Goal: Task Accomplishment & Management: Use online tool/utility

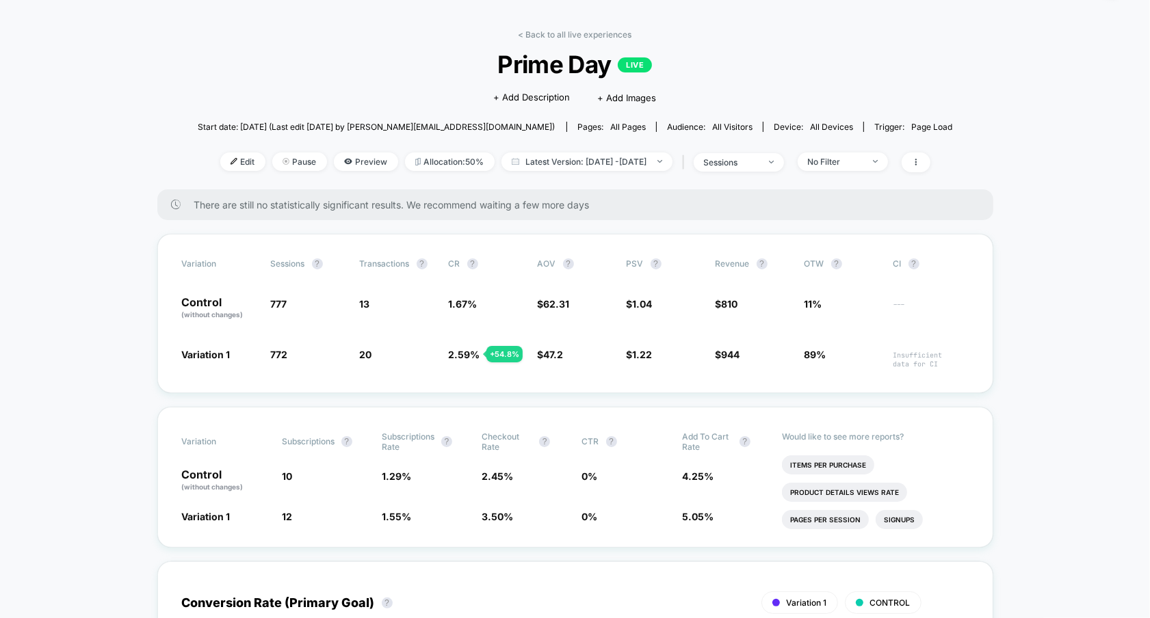
scroll to position [58, 0]
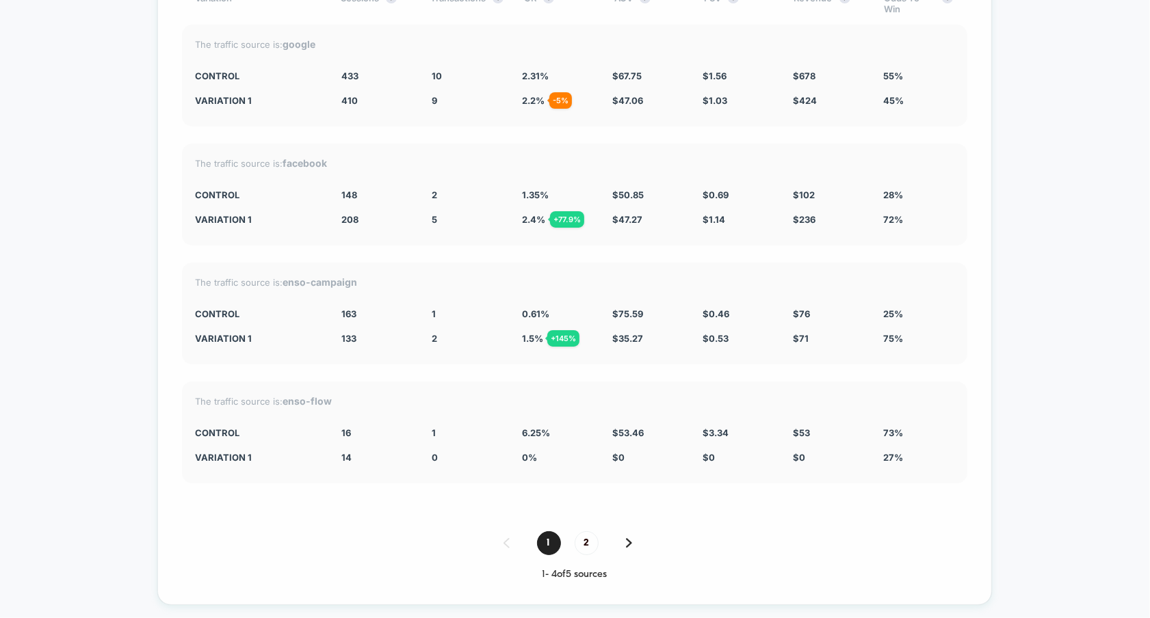
scroll to position [4451, 0]
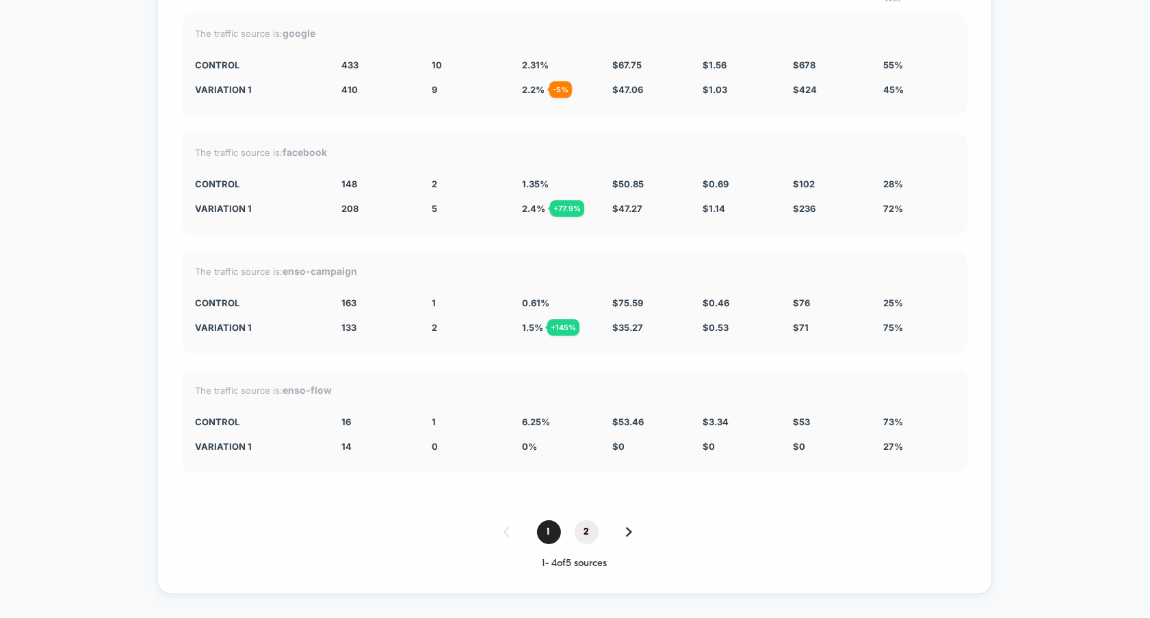
click at [589, 528] on span "2" at bounding box center [586, 532] width 24 height 24
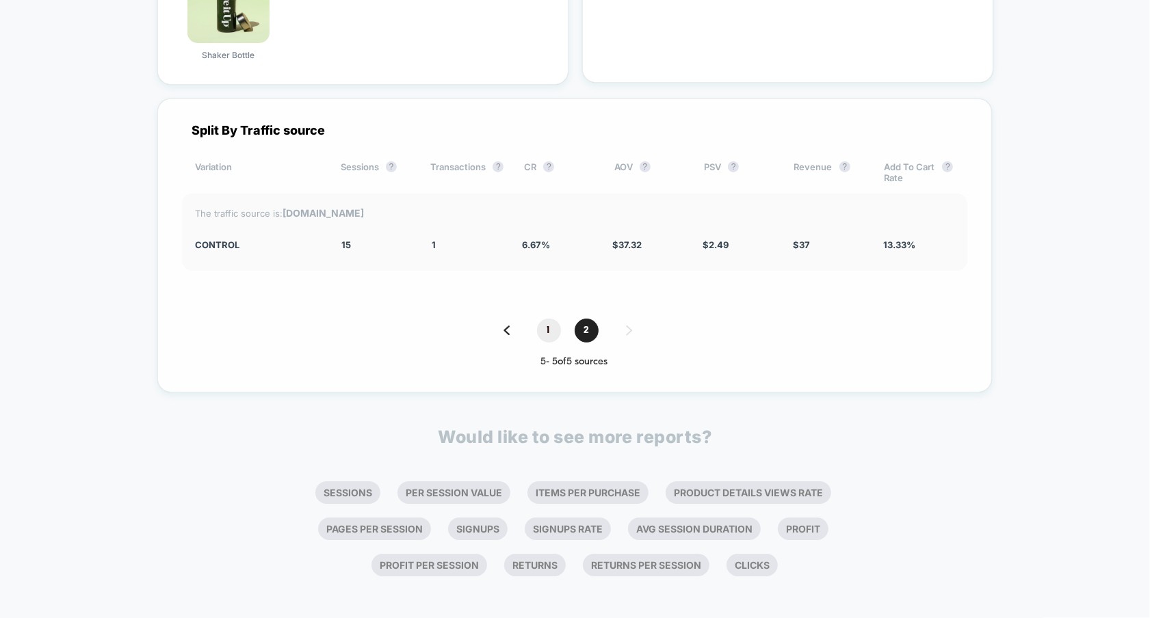
click at [553, 331] on span "1" at bounding box center [549, 331] width 24 height 24
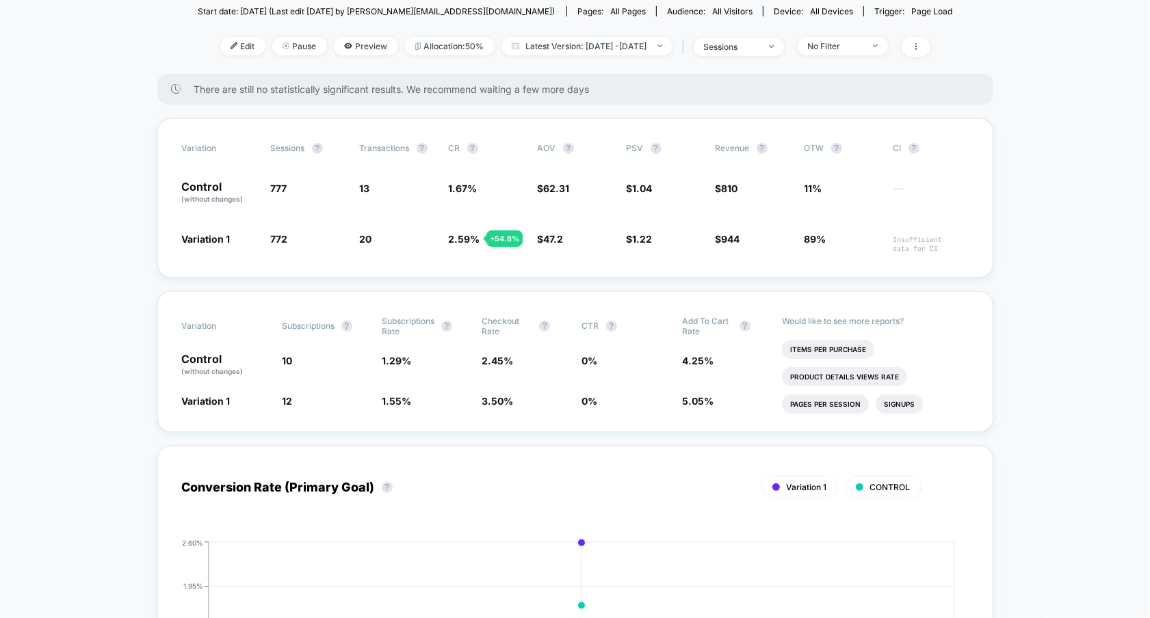
scroll to position [0, 0]
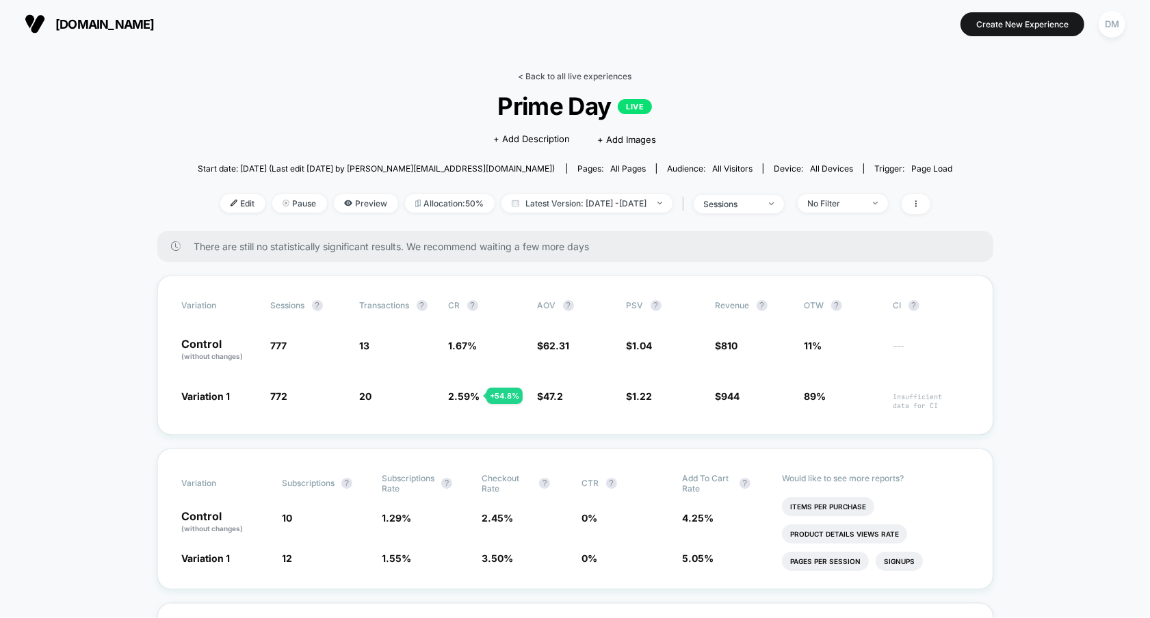
click at [576, 72] on link "< Back to all live experiences" at bounding box center [575, 76] width 114 height 10
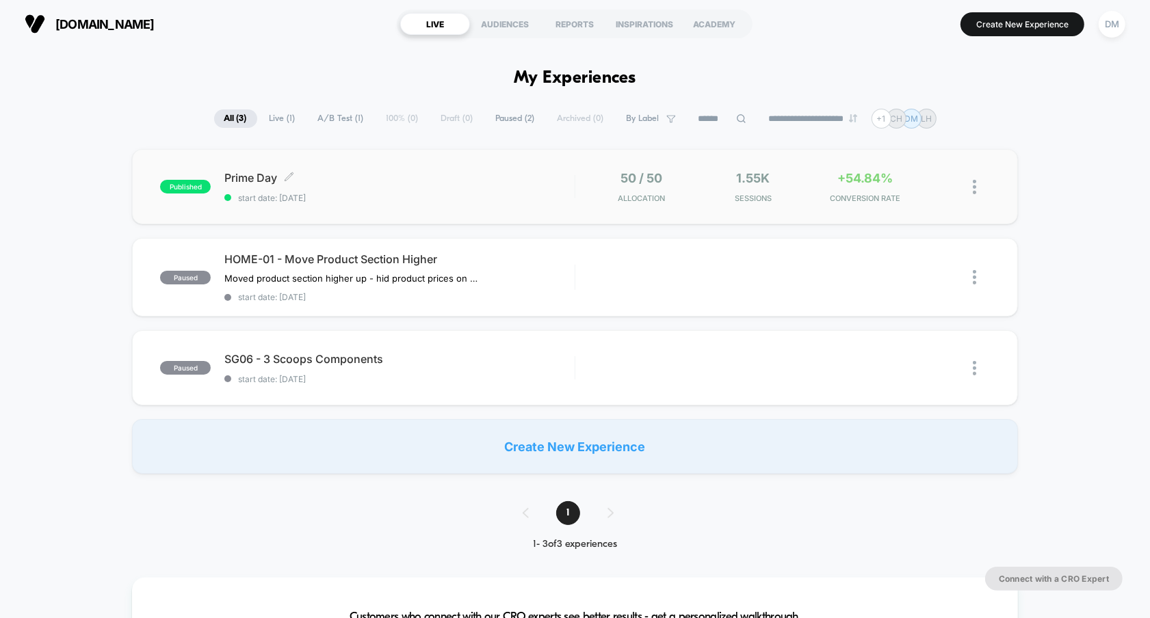
click at [542, 186] on div "Prime Day Click to edit experience details Click to edit experience details sta…" at bounding box center [398, 187] width 349 height 32
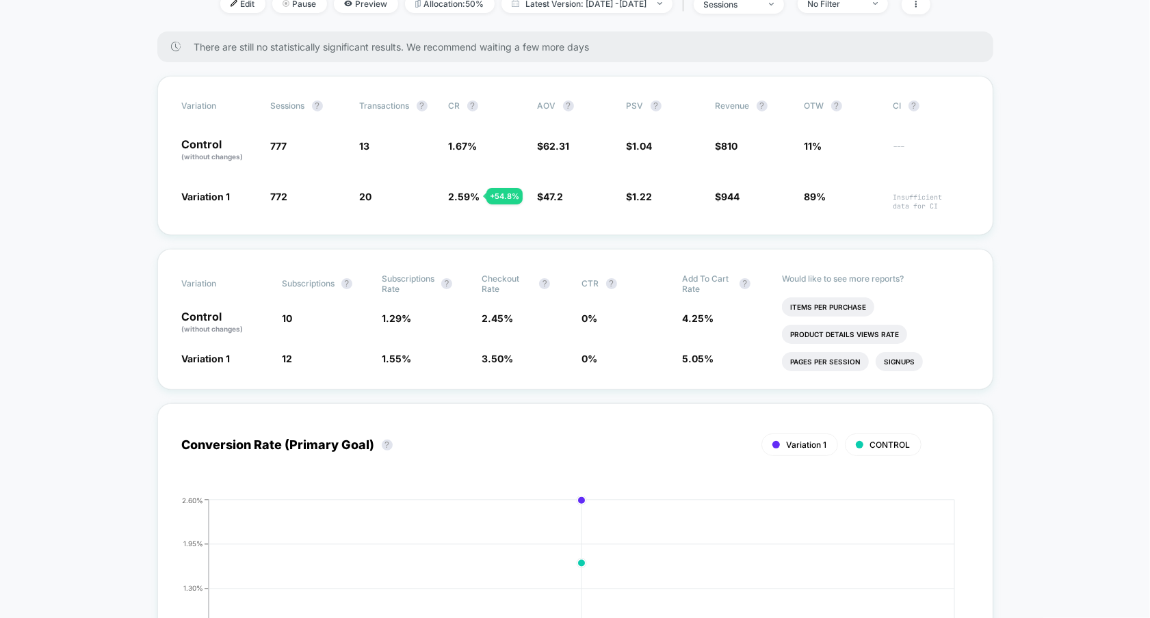
scroll to position [209, 0]
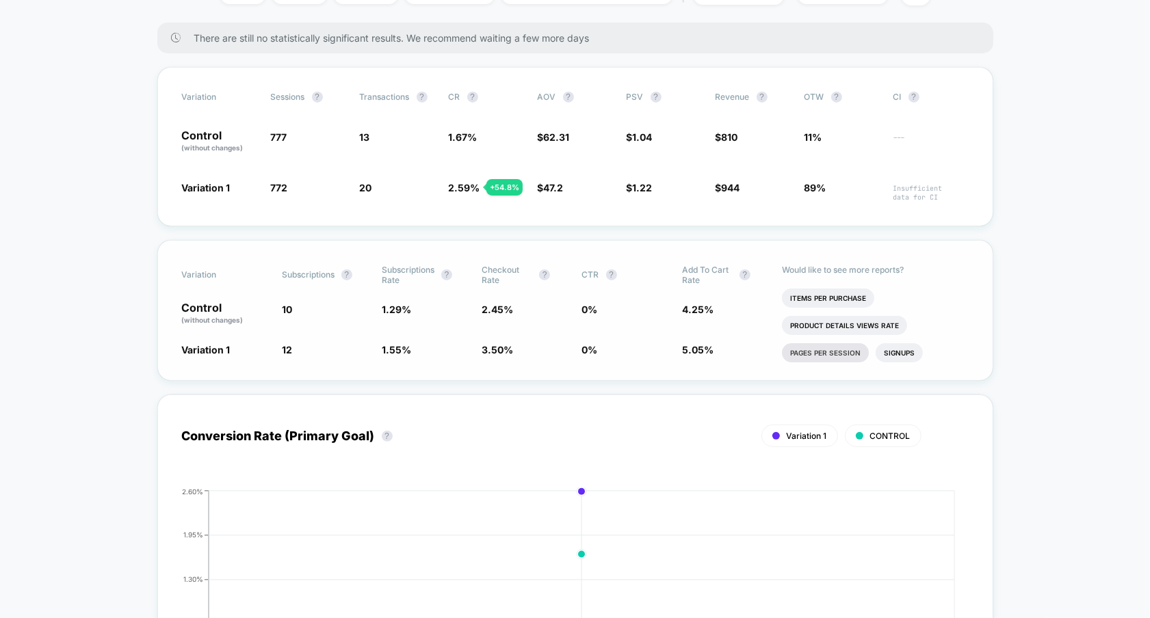
click at [813, 353] on li "Pages Per Session" at bounding box center [825, 352] width 87 height 19
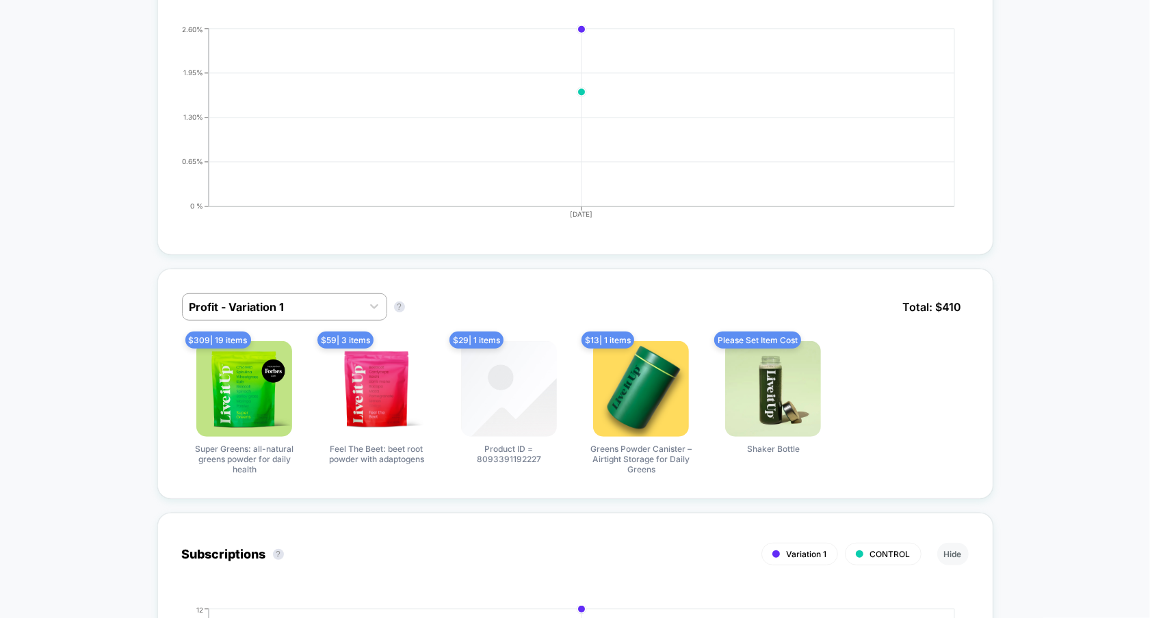
scroll to position [0, 0]
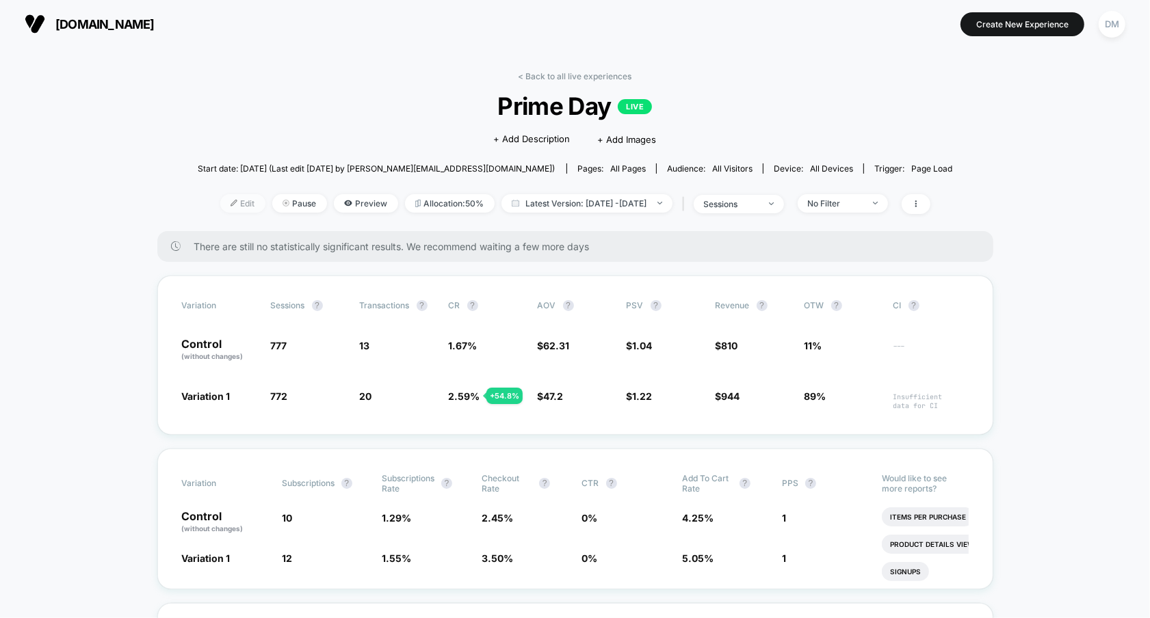
click at [220, 202] on span "Edit" at bounding box center [242, 203] width 45 height 18
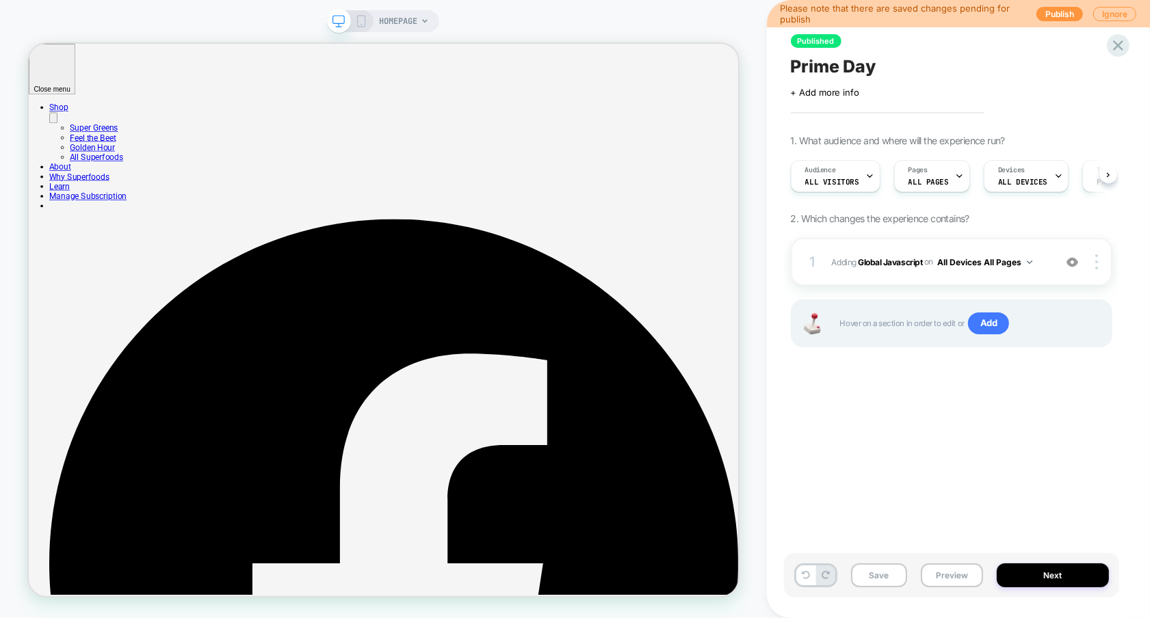
scroll to position [0, 1]
click at [935, 177] on span "ALL PAGES" at bounding box center [927, 182] width 40 height 10
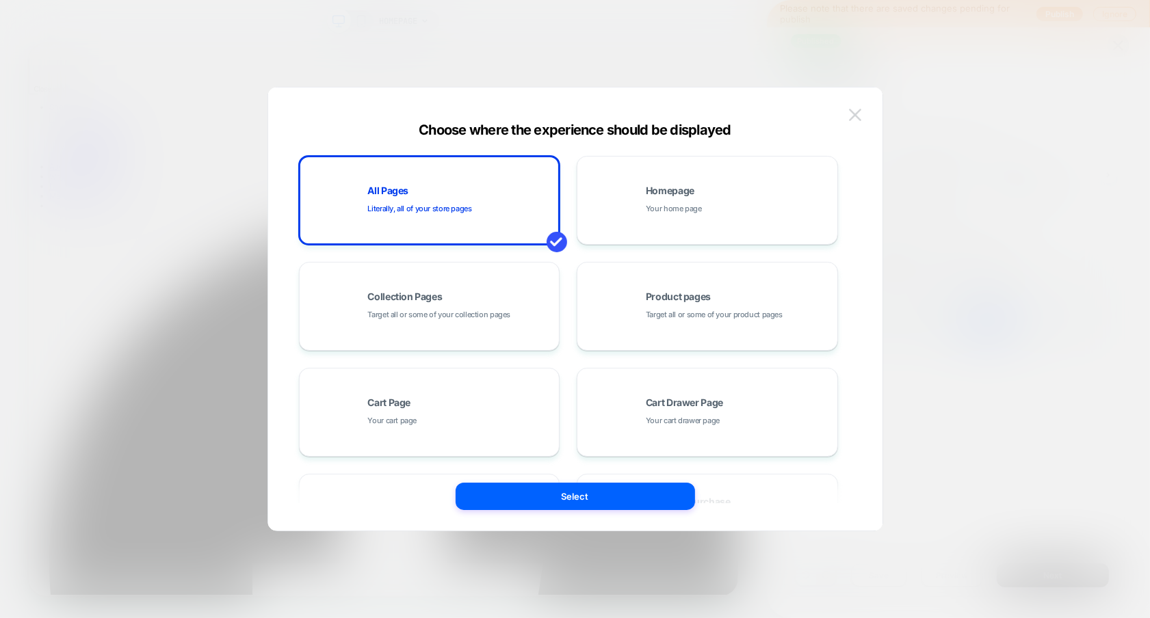
click at [861, 116] on button at bounding box center [855, 115] width 21 height 21
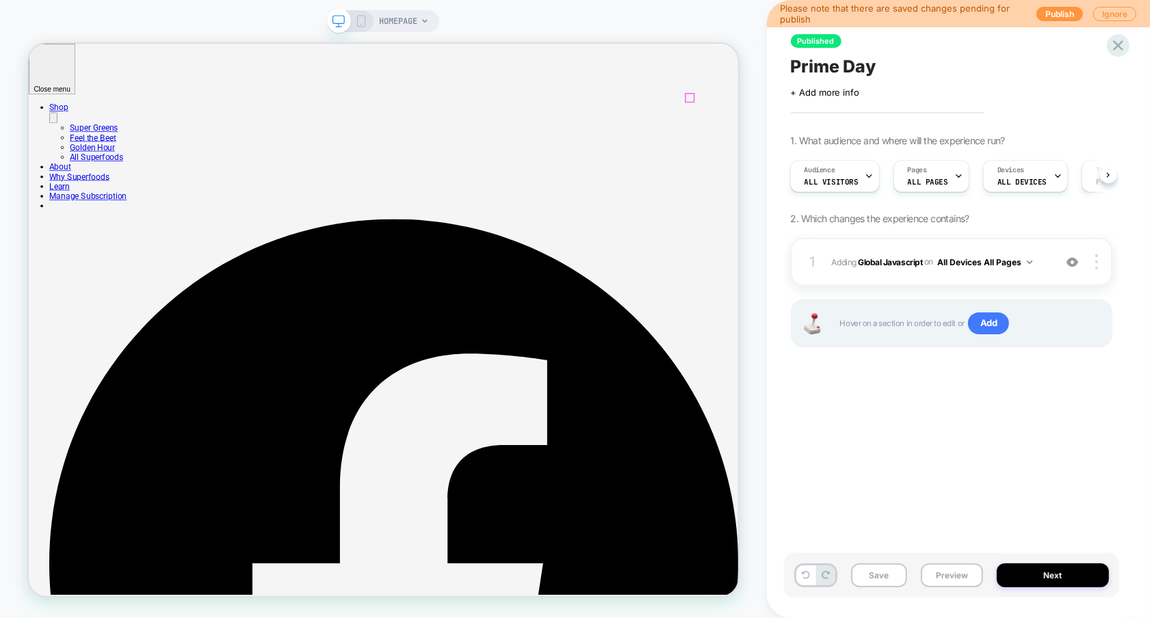
click at [933, 177] on span "ALL PAGES" at bounding box center [927, 182] width 40 height 10
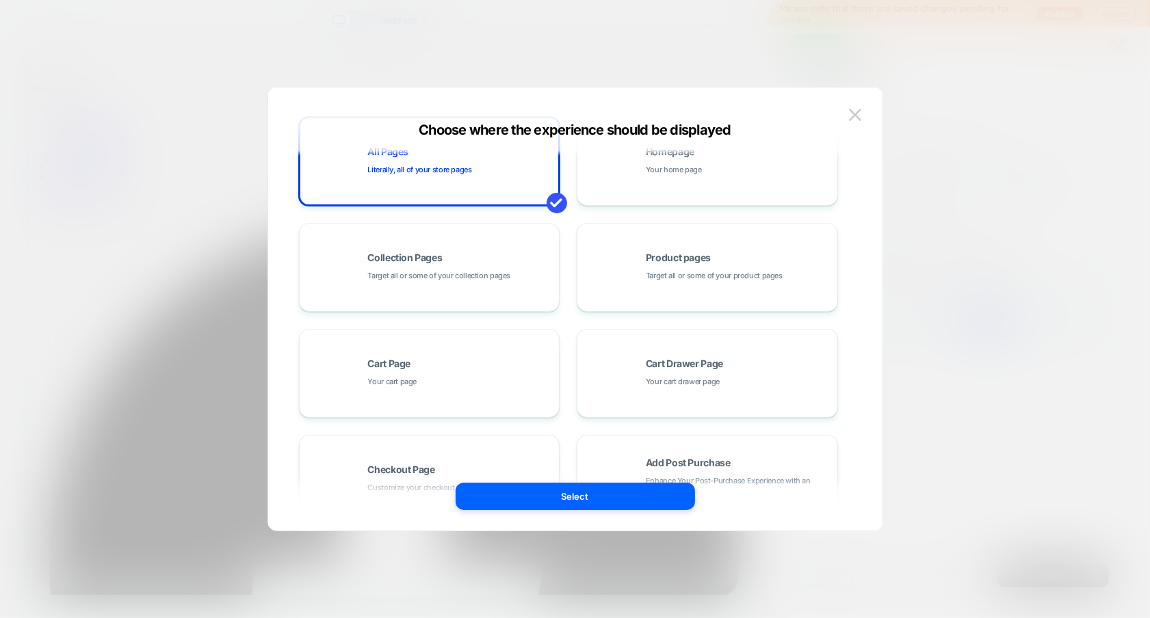
scroll to position [0, 0]
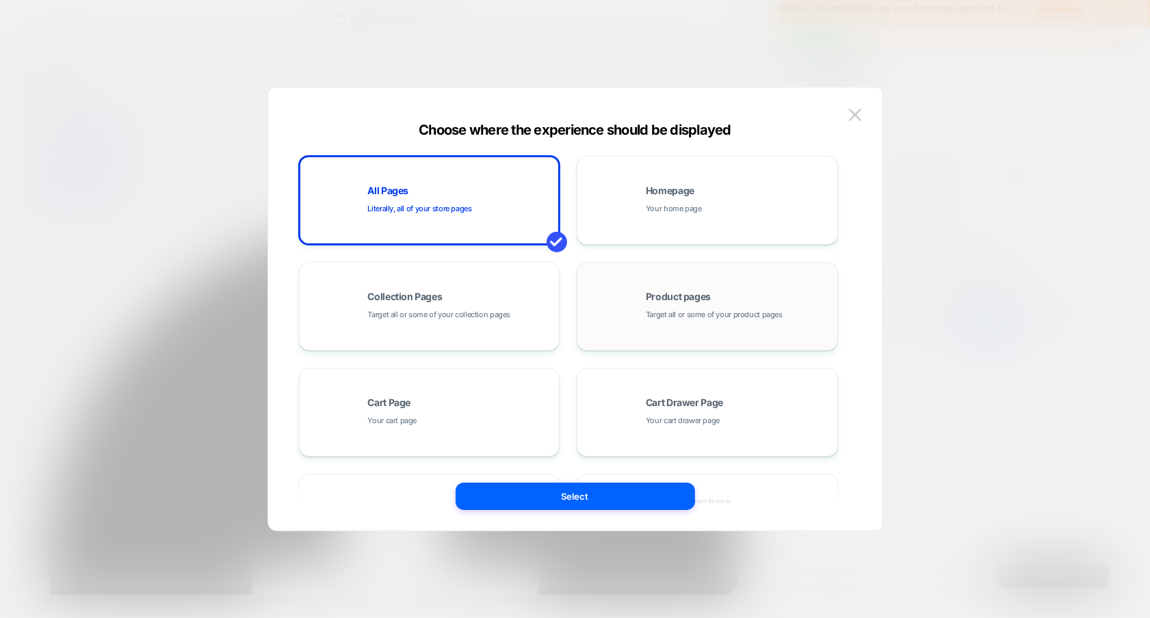
click at [723, 310] on span "Target all or some of your product pages" at bounding box center [714, 314] width 137 height 13
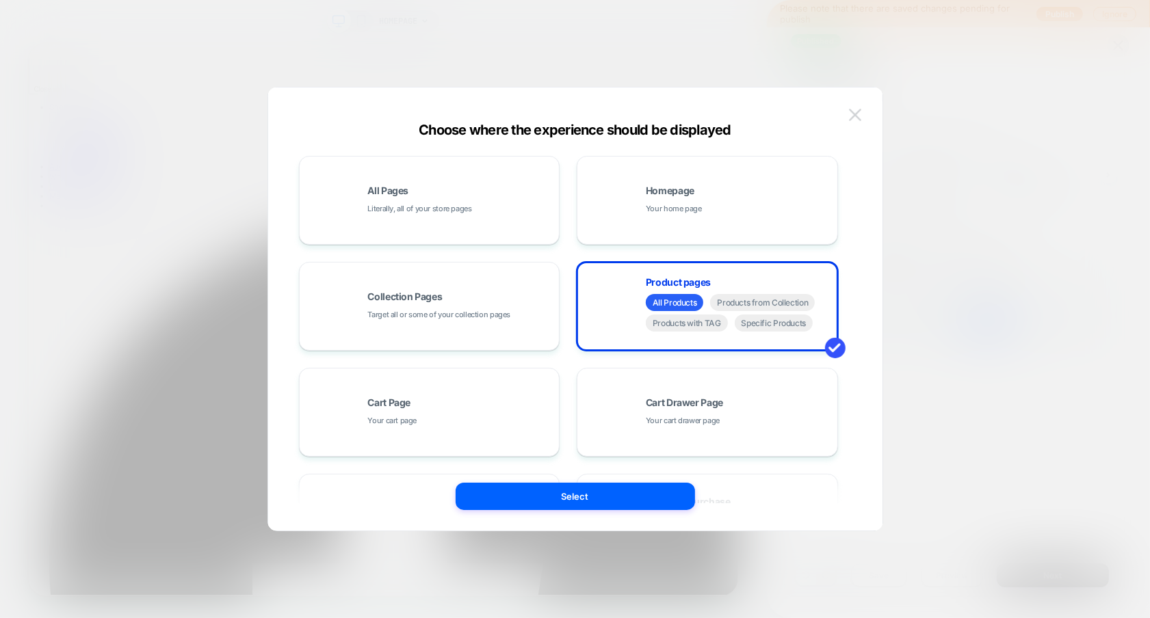
click at [854, 111] on img at bounding box center [855, 115] width 12 height 12
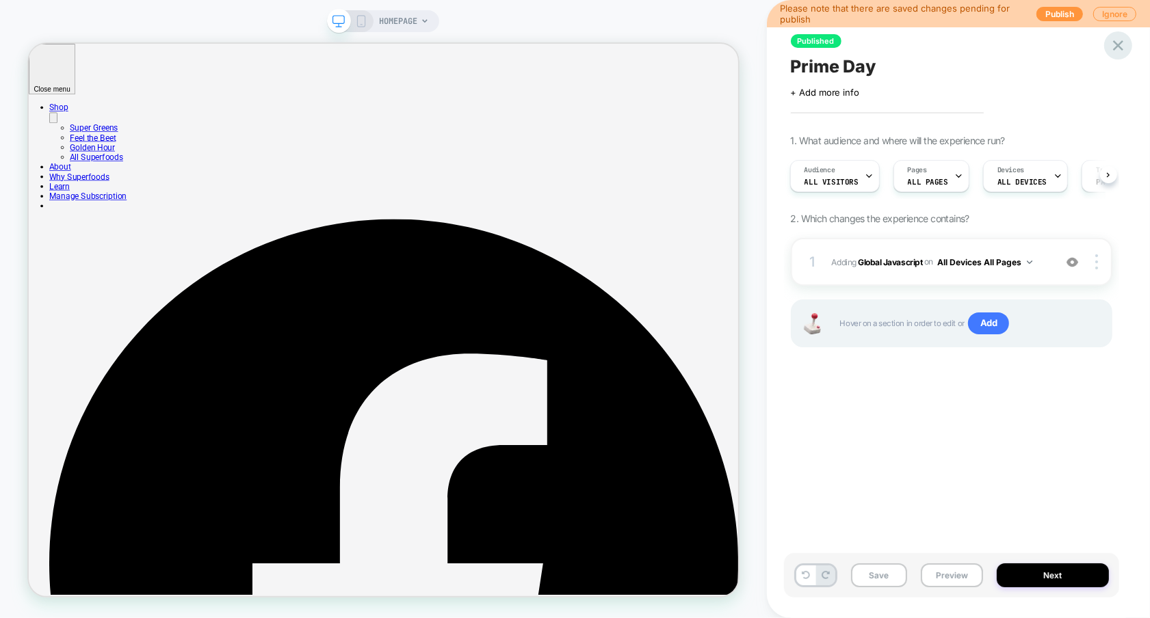
click at [1118, 55] on div at bounding box center [1118, 45] width 28 height 28
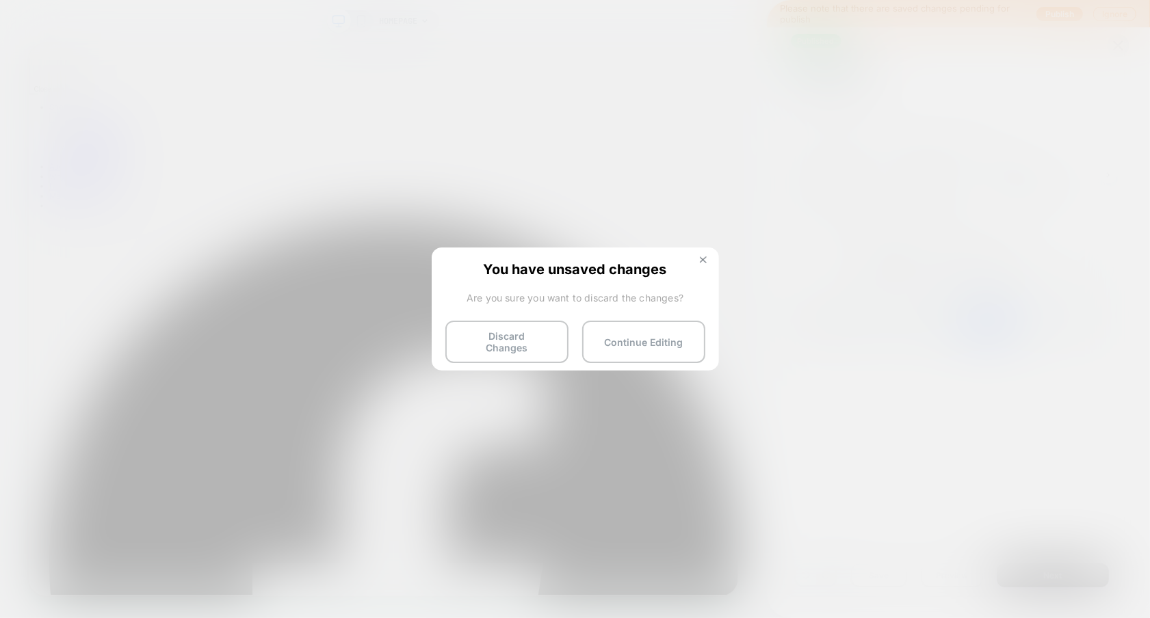
click at [700, 260] on img at bounding box center [703, 259] width 7 height 7
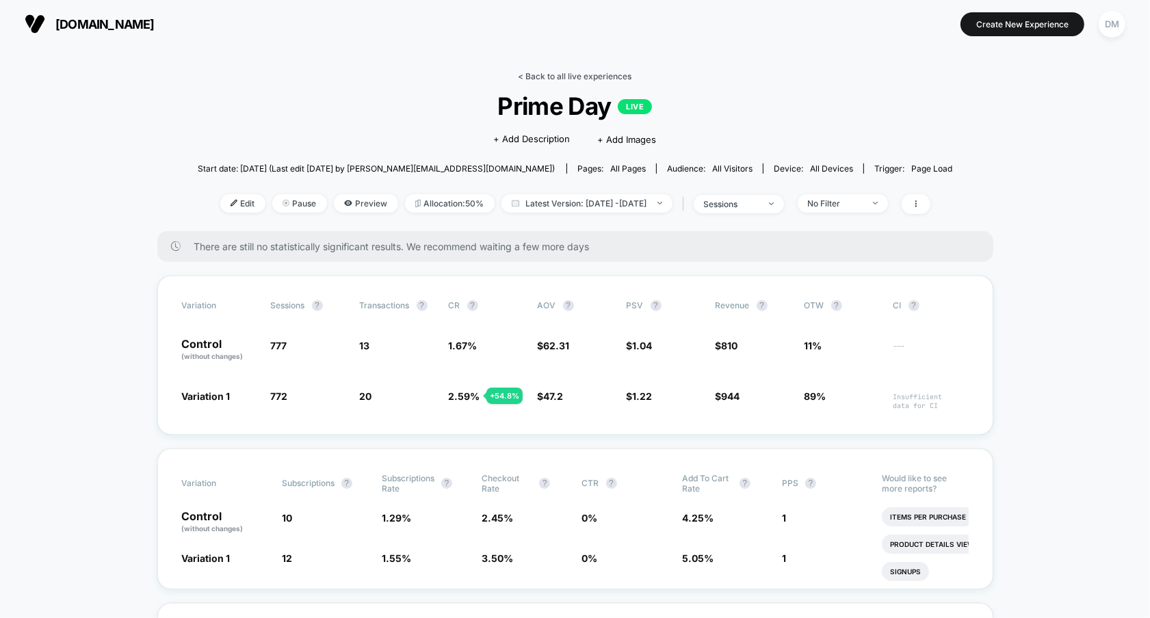
click at [546, 72] on link "< Back to all live experiences" at bounding box center [575, 76] width 114 height 10
